Goal: Check status: Check status

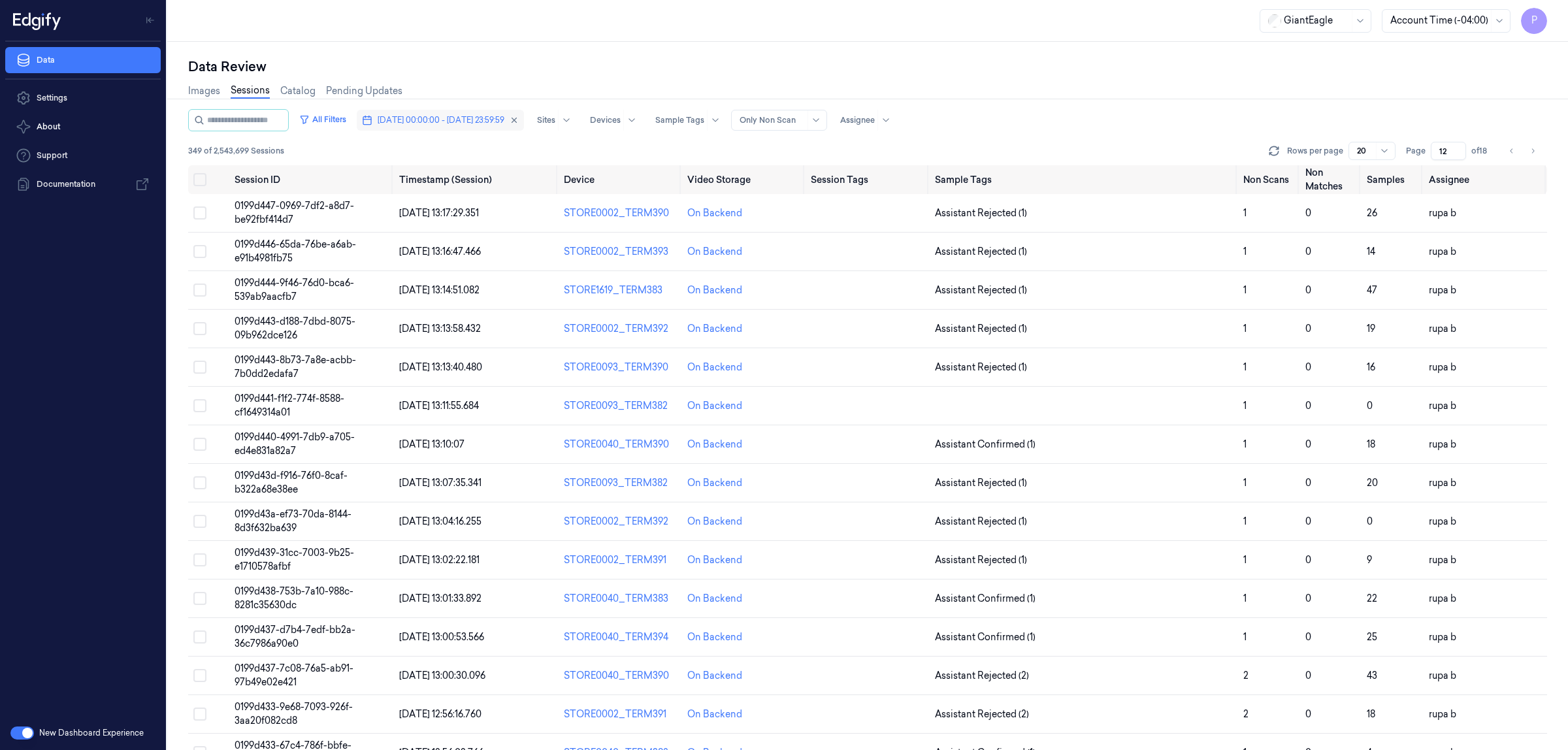
click at [468, 116] on span "11/10/2025 00:00:00 - 11/10/2025 23:59:59" at bounding box center [441, 120] width 127 height 12
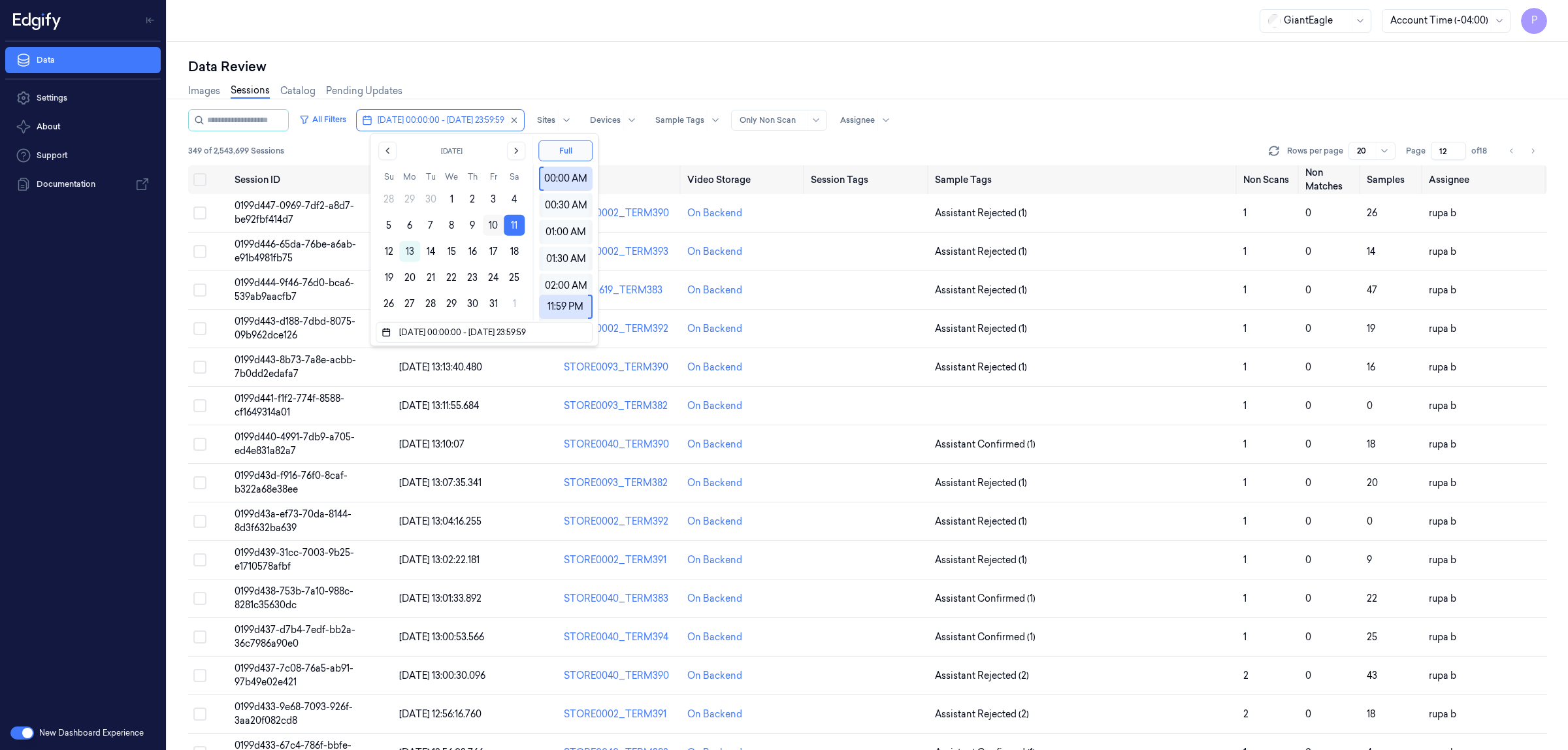
click at [490, 226] on button "10" at bounding box center [493, 225] width 21 height 21
click at [491, 226] on button "10" at bounding box center [493, 225] width 21 height 21
type input "[DATE] 00:00:00 - [DATE] 23:59:59"
click at [739, 57] on div "Data Review" at bounding box center [867, 67] width 1359 height 18
type input "1"
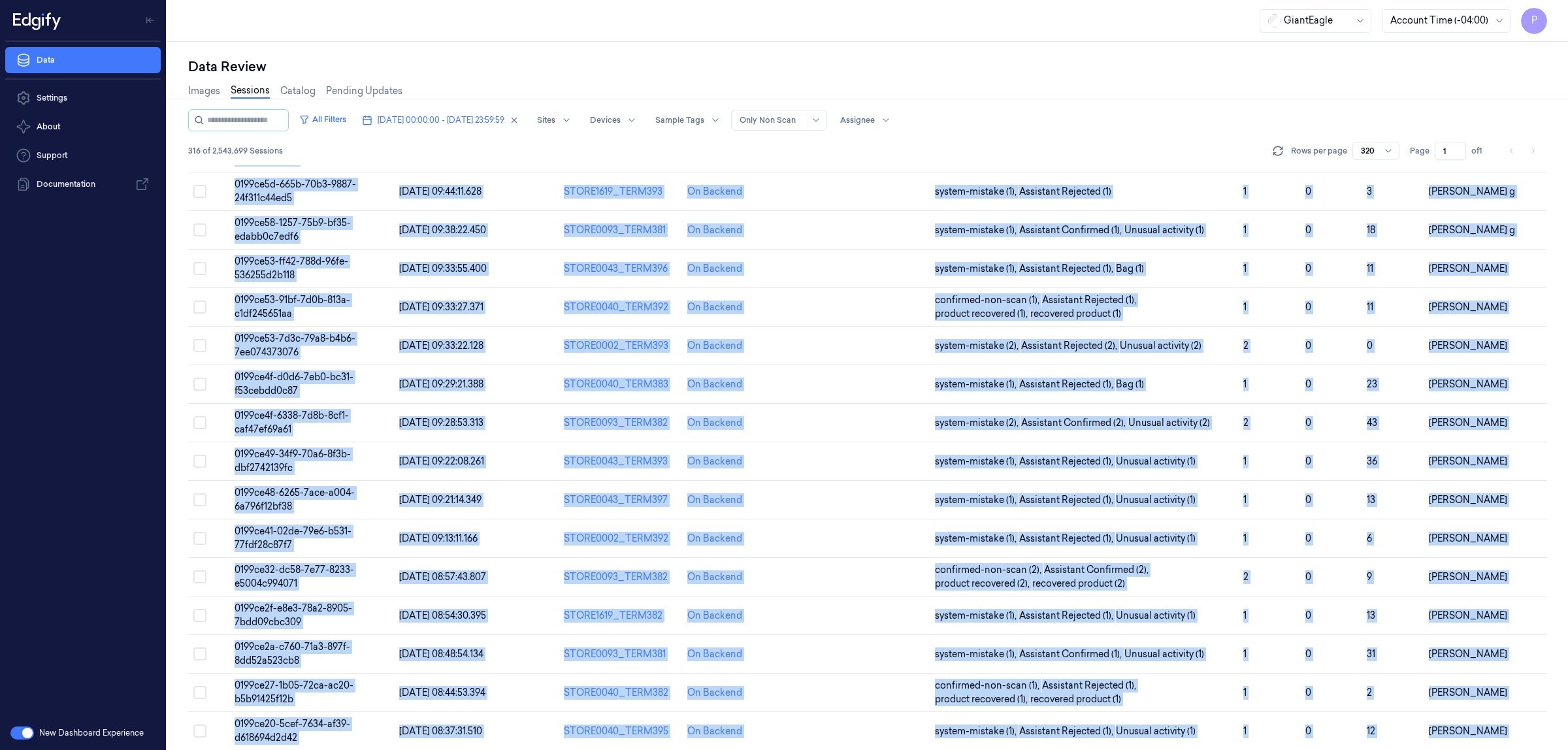
scroll to position [11688, 0]
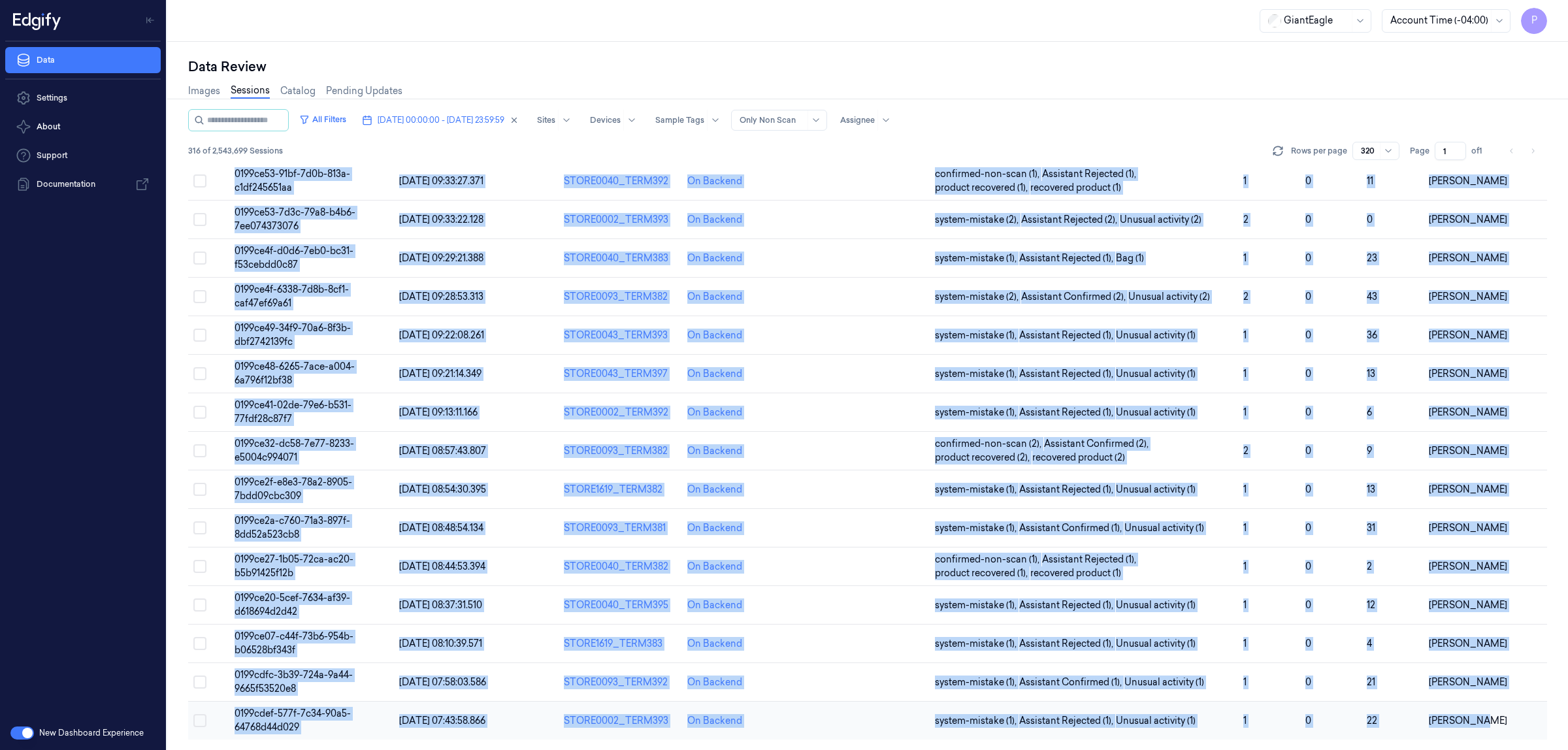
drag, startPoint x: 187, startPoint y: 175, endPoint x: 1481, endPoint y: 724, distance: 1405.6
click at [1481, 724] on div "Data Review Images Sessions Catalog Pending Updates All Filters [DATE] 00:00:00…" at bounding box center [867, 396] width 1401 height 708
